Goal: Task Accomplishment & Management: Complete application form

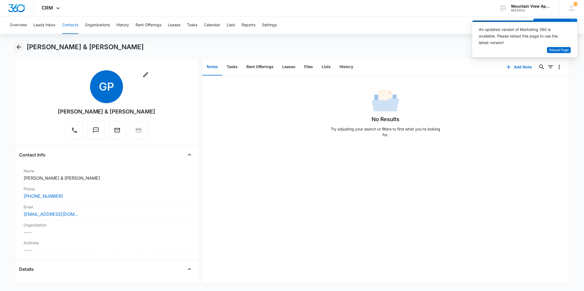
click at [16, 48] on icon "Back" at bounding box center [19, 47] width 7 height 7
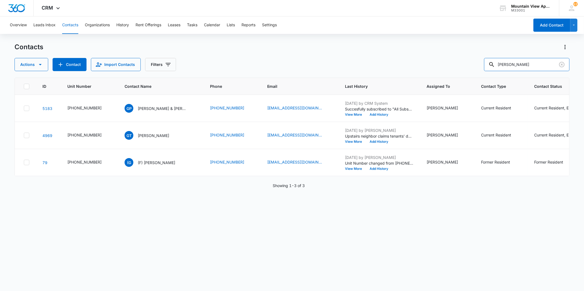
drag, startPoint x: 536, startPoint y: 64, endPoint x: 486, endPoint y: 64, distance: 50.1
click at [486, 64] on div "Actions Contact Import Contacts Filters geoffrey" at bounding box center [292, 64] width 555 height 13
type input "1855"
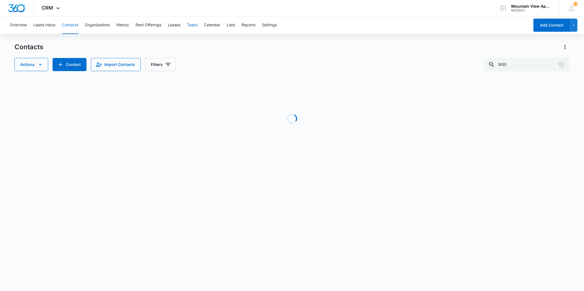
click at [192, 30] on button "Tasks" at bounding box center [192, 25] width 10 height 18
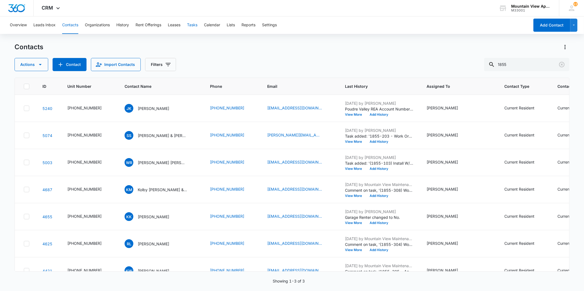
click at [193, 27] on button "Tasks" at bounding box center [192, 25] width 10 height 18
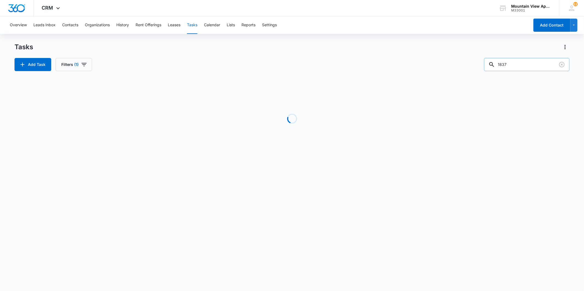
click at [526, 70] on input "1837" at bounding box center [526, 64] width 85 height 13
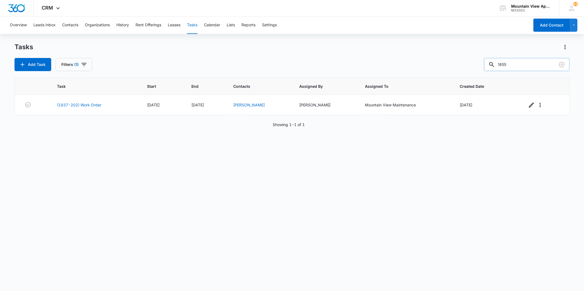
type input "1855"
drag, startPoint x: 274, startPoint y: 289, endPoint x: 354, endPoint y: 258, distance: 85.8
click at [354, 258] on div "Task Start End Contacts Assigned By Assigned To Created Date (1855-201) Work Or…" at bounding box center [292, 181] width 555 height 206
click at [522, 64] on input "1855" at bounding box center [526, 64] width 85 height 13
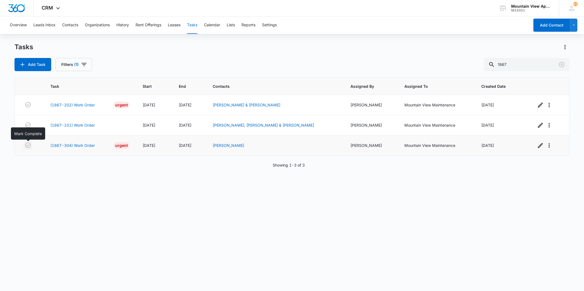
click at [27, 147] on icon "button" at bounding box center [28, 145] width 7 height 7
click at [239, 194] on div "Task Start End Contacts Assigned By Assigned To Created Date (1867-202) Work Or…" at bounding box center [292, 181] width 555 height 206
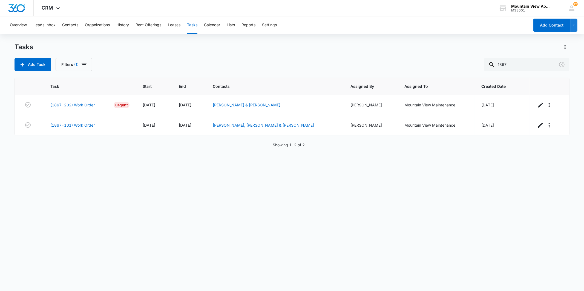
click at [270, 224] on div "Task Start End Contacts Assigned By Assigned To Created Date (1867-202) Work Or…" at bounding box center [292, 181] width 555 height 206
click at [534, 64] on input "1867" at bounding box center [526, 64] width 85 height 13
type input "1859"
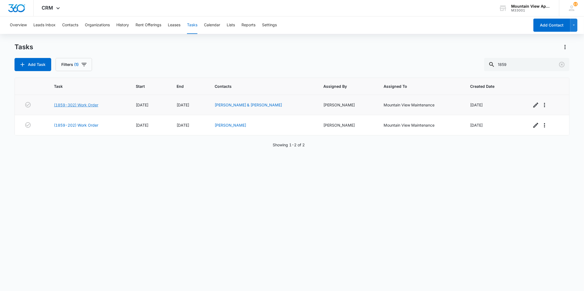
click at [83, 106] on link "(1859-302) Work Order" at bounding box center [76, 105] width 44 height 6
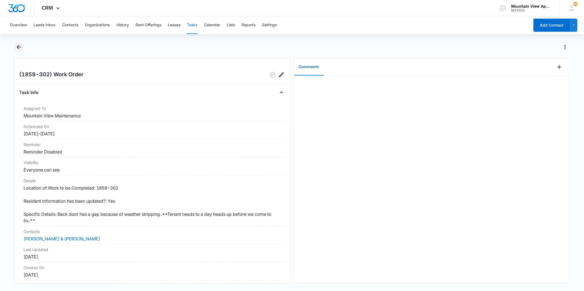
click at [21, 46] on icon "Back" at bounding box center [19, 47] width 7 height 7
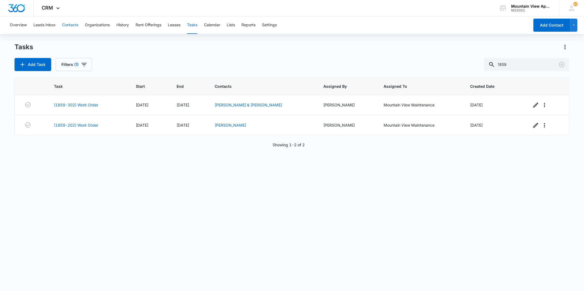
click at [71, 27] on button "Contacts" at bounding box center [70, 25] width 16 height 18
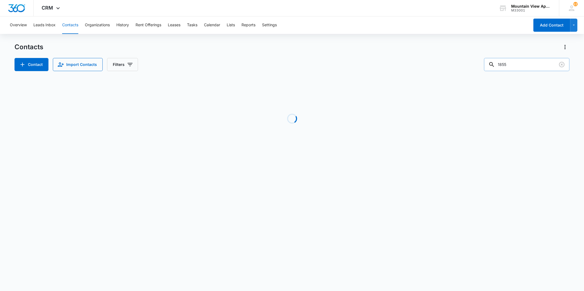
click at [526, 64] on input "1855" at bounding box center [526, 64] width 85 height 13
type input "1809"
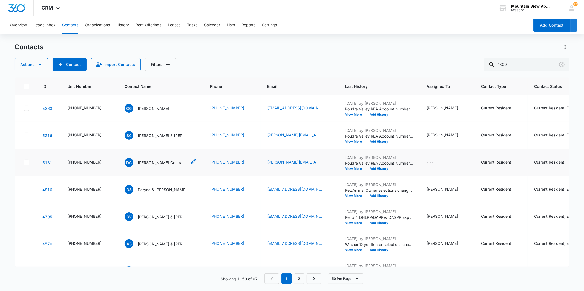
click at [151, 163] on p "Duggan Contracting Corporation" at bounding box center [162, 163] width 49 height 6
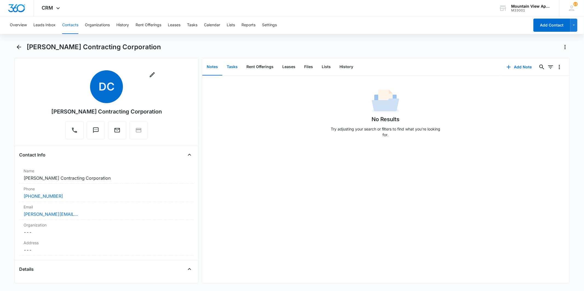
click at [237, 72] on button "Tasks" at bounding box center [232, 67] width 20 height 17
click at [521, 67] on button "Add Task" at bounding box center [519, 66] width 36 height 13
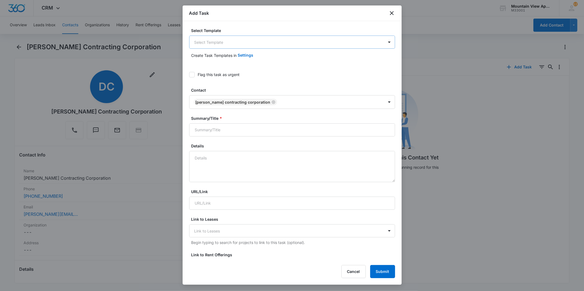
click at [254, 41] on body "CRM Apps Reputation Websites Forms CRM Email Social Content Ads Intelligence Fi…" at bounding box center [292, 145] width 584 height 291
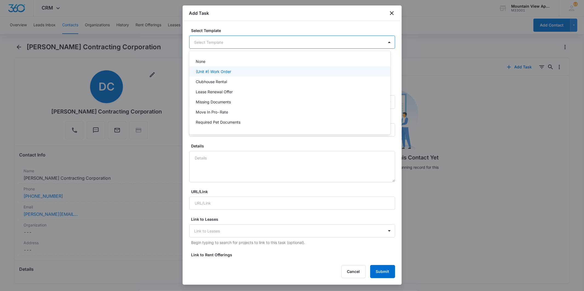
click at [258, 67] on div "(Unit #) Work Order" at bounding box center [289, 72] width 201 height 10
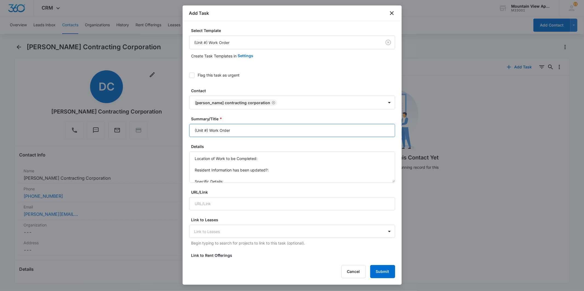
click at [206, 129] on input "(Unit #) Work Order" at bounding box center [292, 130] width 206 height 13
type input "(1809-308) Work Order"
click at [277, 155] on textarea "Location of Work to be Completed: Resident Information has been updated?: Speci…" at bounding box center [292, 167] width 206 height 31
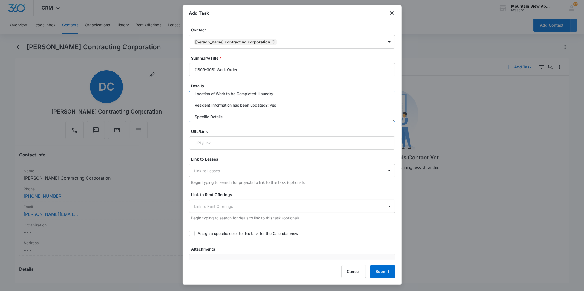
scroll to position [5, 0]
click at [236, 106] on textarea "Location of Work to be Completed: Laundry Resident Information has been updated…" at bounding box center [292, 106] width 206 height 31
click at [237, 113] on textarea "Location of Work to be Completed: Laundry Resident Information has been updated…" at bounding box center [292, 106] width 206 height 31
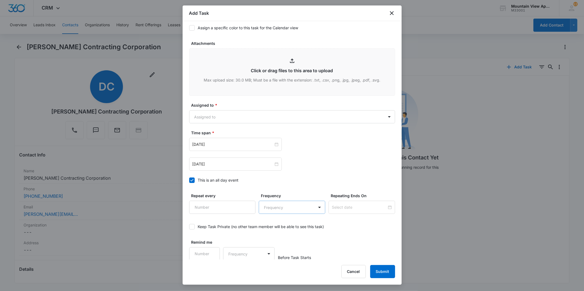
scroll to position [267, 0]
type textarea "Location of Work to be Completed: Laundry Resident Information has been updated…"
click at [259, 113] on body "CRM Apps Reputation Websites Forms CRM Email Social Content Ads Intelligence Fi…" at bounding box center [292, 145] width 584 height 291
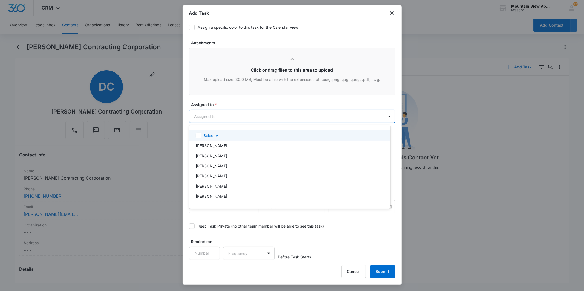
scroll to position [119, 0]
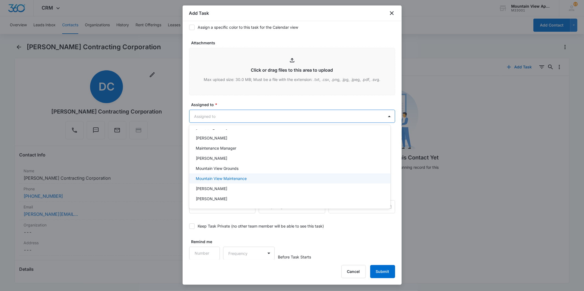
click at [266, 177] on div "Mountain View Maintenance" at bounding box center [289, 179] width 187 height 6
click at [281, 114] on div at bounding box center [292, 145] width 584 height 291
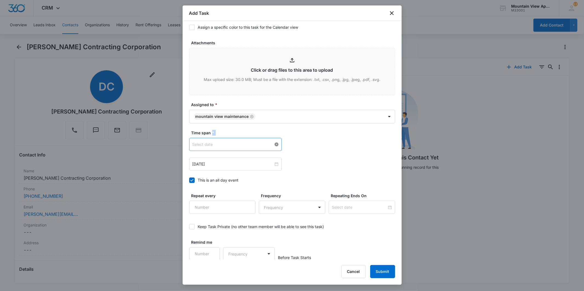
click at [275, 143] on div at bounding box center [235, 145] width 86 height 6
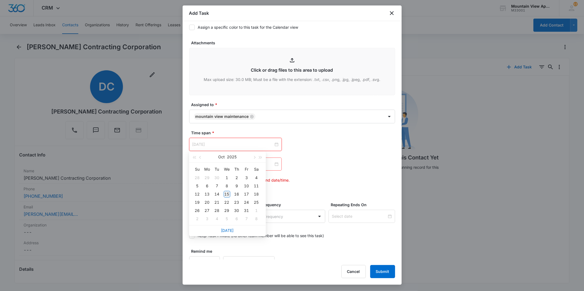
type input "Oct 15, 2025"
click at [228, 194] on div "15" at bounding box center [227, 194] width 7 height 7
click at [275, 164] on div at bounding box center [235, 164] width 86 height 6
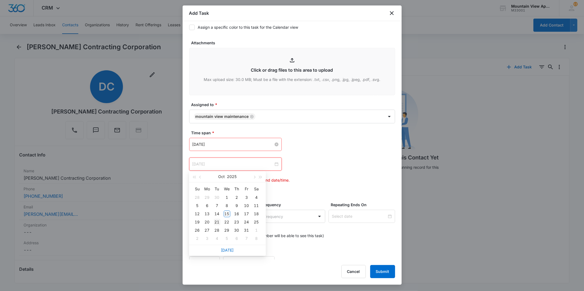
type input "Oct 21, 2025"
type input "Oct 20, 2025"
click at [208, 222] on div "20" at bounding box center [207, 222] width 7 height 7
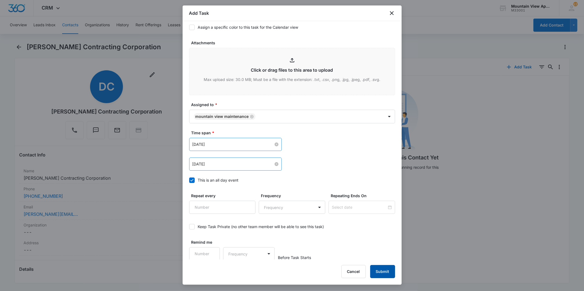
click at [390, 274] on button "Submit" at bounding box center [382, 271] width 25 height 13
